Goal: Task Accomplishment & Management: Manage account settings

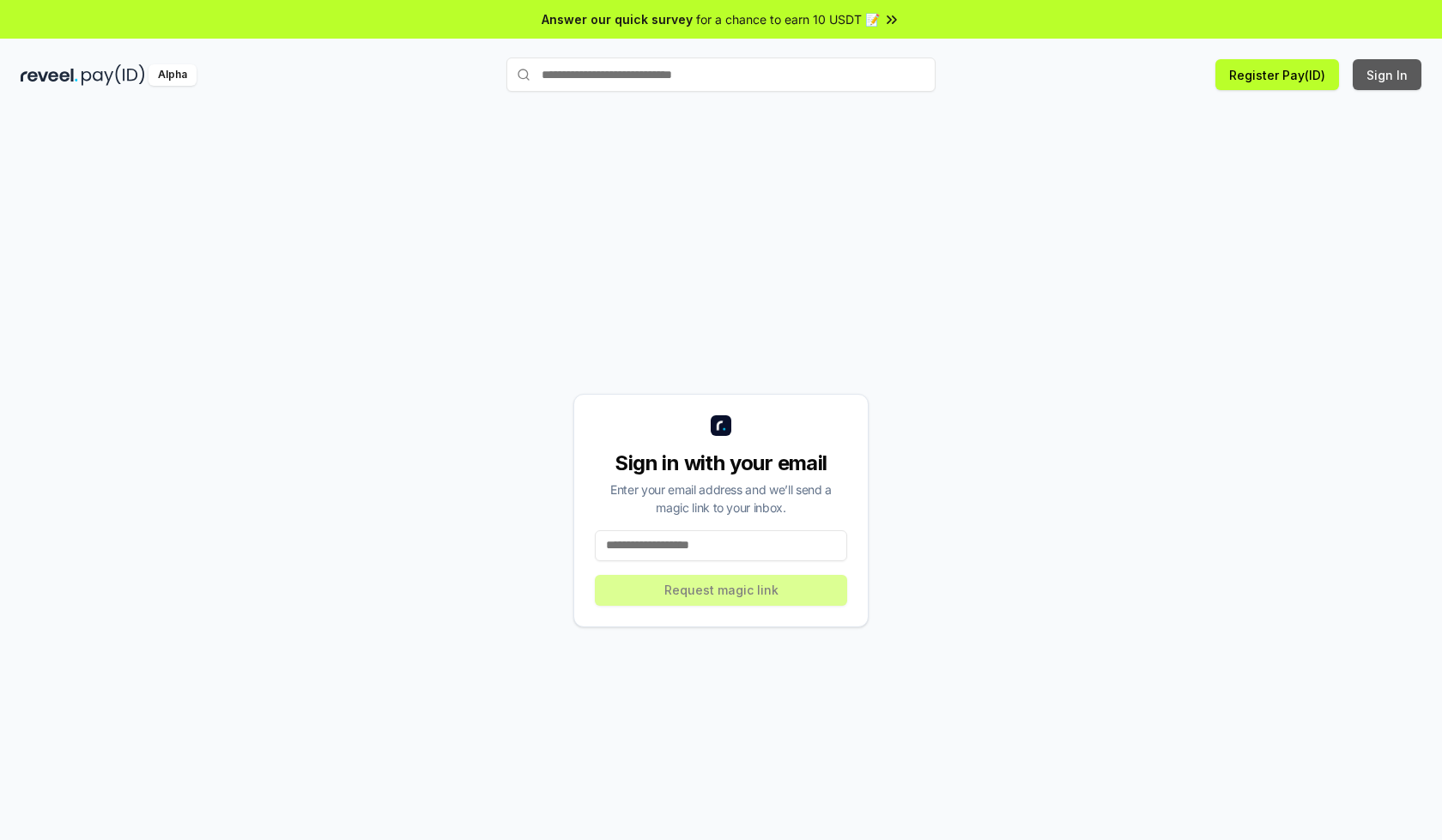
click at [1389, 75] on button "Sign In" at bounding box center [1388, 74] width 68 height 31
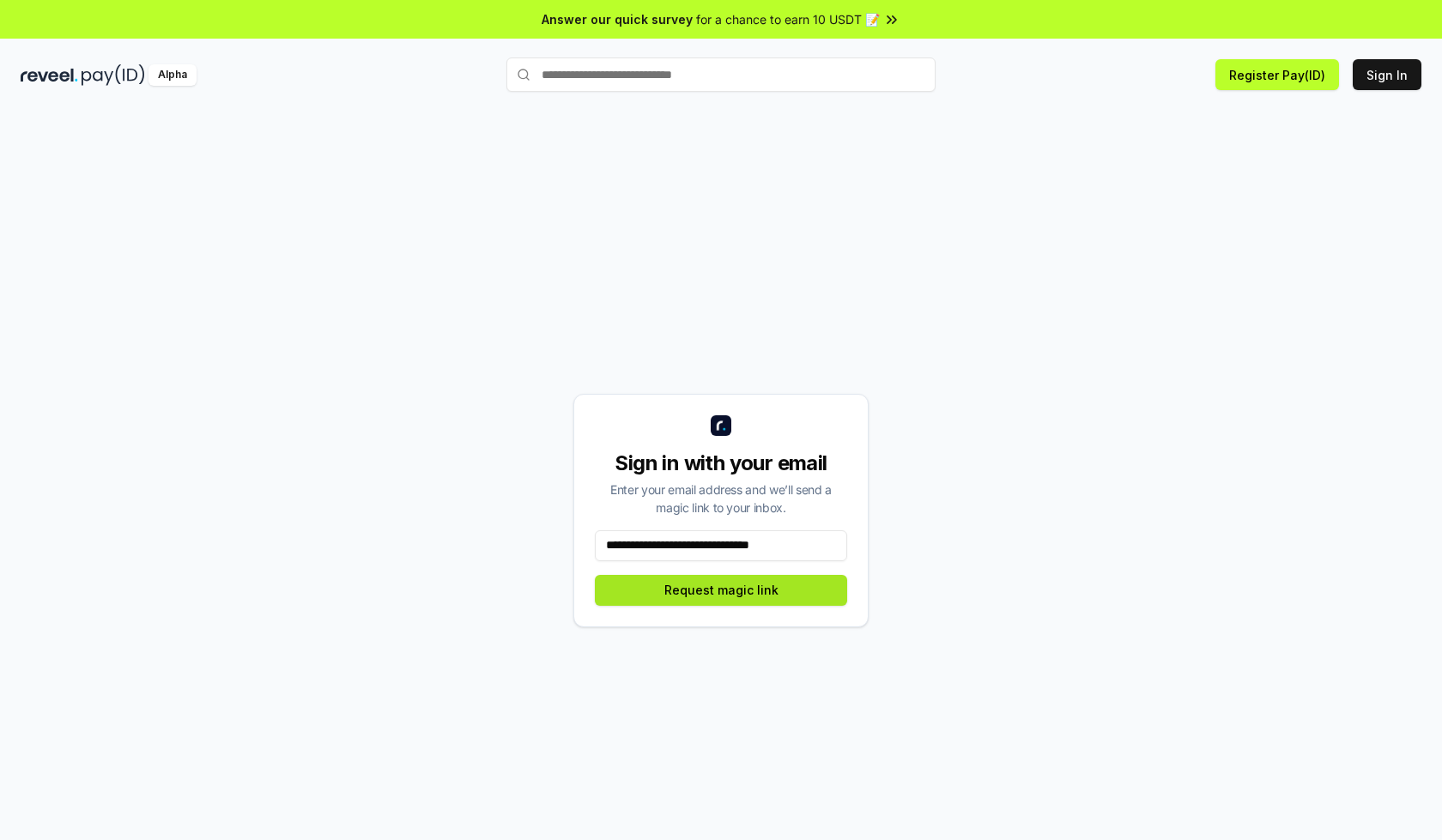
type input "**********"
click at [721, 590] on button "Request magic link" at bounding box center [721, 590] width 253 height 31
